Goal: Information Seeking & Learning: Learn about a topic

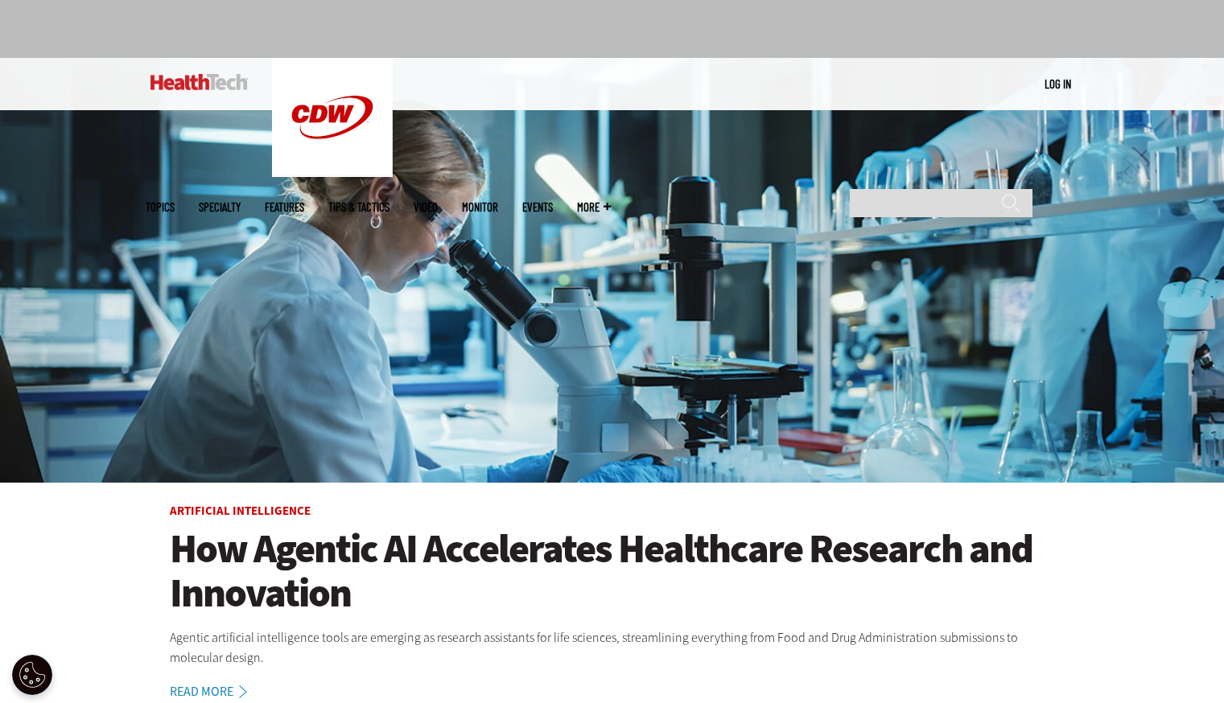
click at [204, 84] on img at bounding box center [198, 82] width 97 height 16
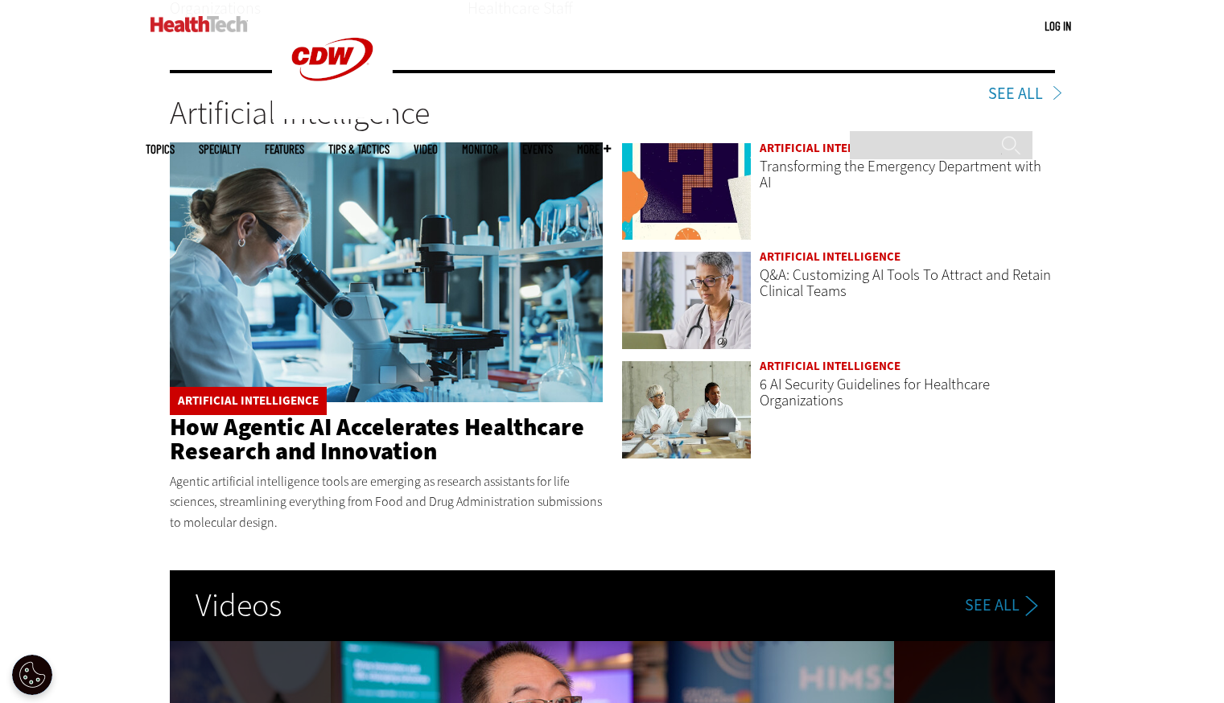
scroll to position [2460, 0]
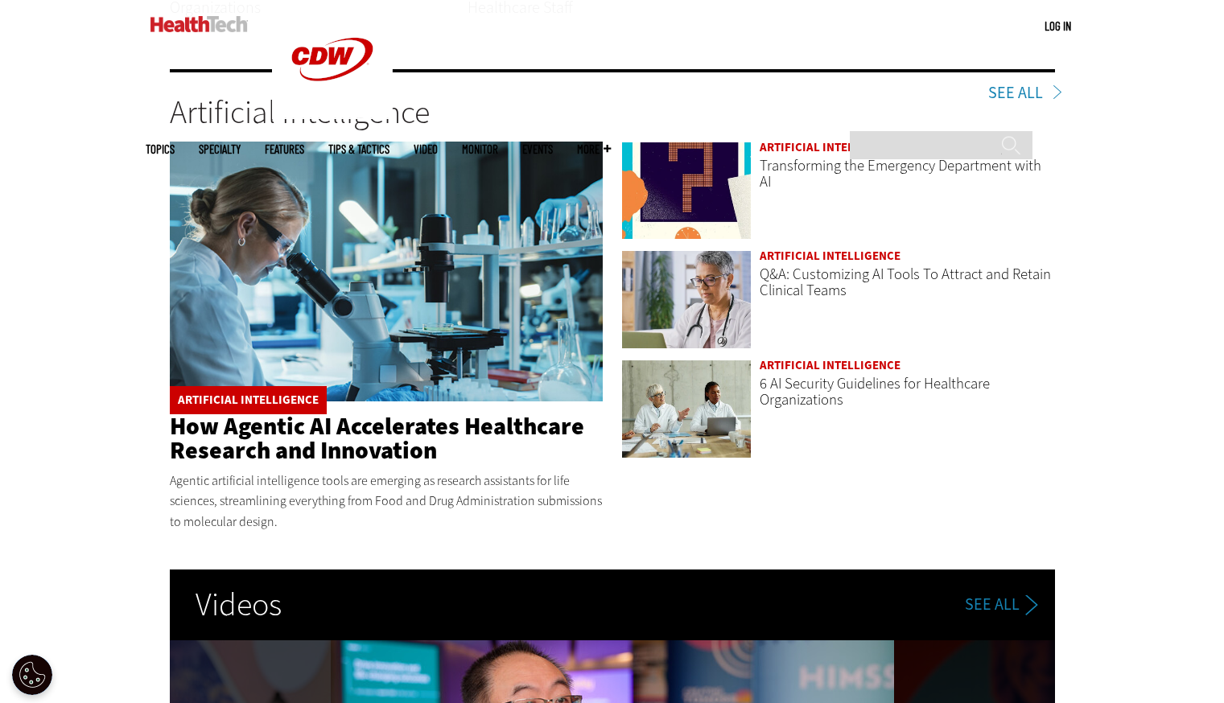
click at [292, 444] on link "How Agentic AI Accelerates Healthcare Research and Innovation" at bounding box center [377, 438] width 414 height 56
